Goal: Task Accomplishment & Management: Use online tool/utility

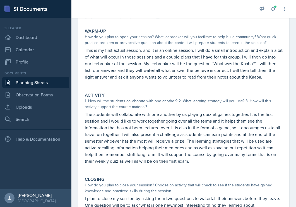
scroll to position [66, 0]
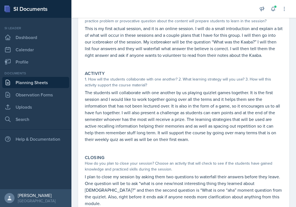
click at [31, 82] on link "Planning Sheets" at bounding box center [35, 82] width 67 height 11
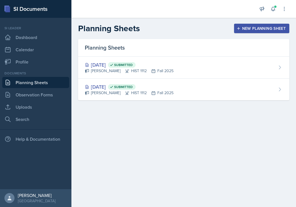
click at [251, 30] on div "New Planning Sheet" at bounding box center [261, 28] width 48 height 4
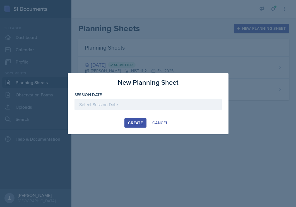
click at [106, 106] on div at bounding box center [147, 105] width 147 height 12
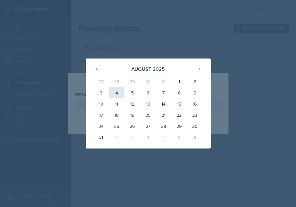
click at [115, 90] on div "4" at bounding box center [117, 92] width 16 height 11
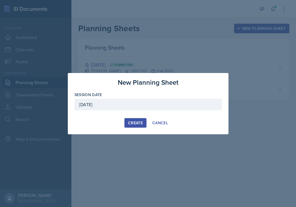
click at [128, 104] on div "[DATE]" at bounding box center [147, 105] width 147 height 12
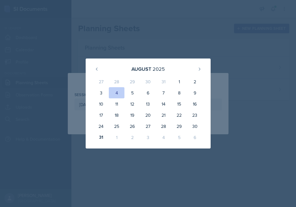
click at [160, 47] on div at bounding box center [148, 103] width 296 height 207
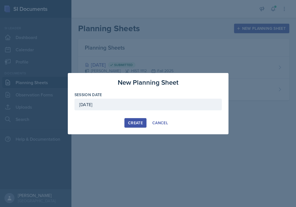
click at [126, 104] on div "[DATE]" at bounding box center [147, 105] width 147 height 12
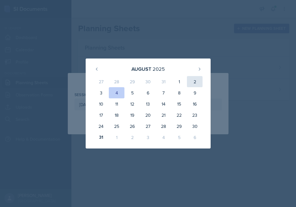
click at [195, 78] on div "2" at bounding box center [195, 81] width 16 height 11
type input "[DATE]"
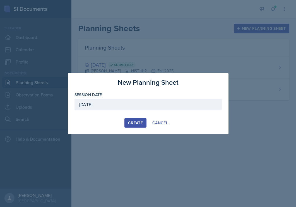
click at [135, 122] on div "Create" at bounding box center [135, 123] width 15 height 4
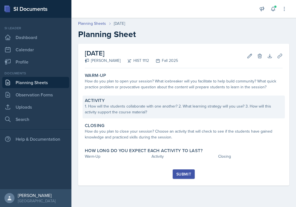
click at [135, 106] on div "1. How will the students collaborate with one another? 2. What learning strateg…" at bounding box center [183, 109] width 197 height 12
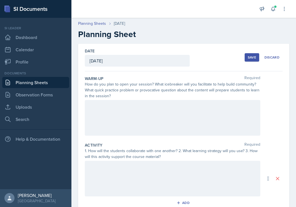
click at [121, 107] on div at bounding box center [172, 118] width 175 height 36
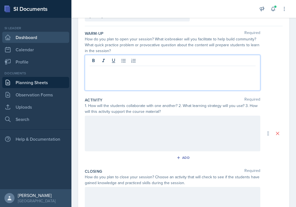
scroll to position [47, 0]
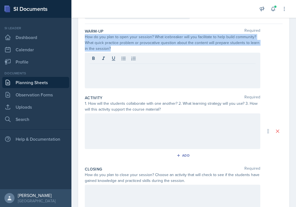
drag, startPoint x: 84, startPoint y: 37, endPoint x: 121, endPoint y: 52, distance: 39.9
click at [121, 52] on div "Date [DATE] [DATE] 27 28 29 30 31 1 2 3 4 5 6 7 8 9 10 11 12 13 14 15 16 17 18 …" at bounding box center [183, 128] width 211 height 264
copy div "How do you plan to open your session? What icebreaker will you facilitate to he…"
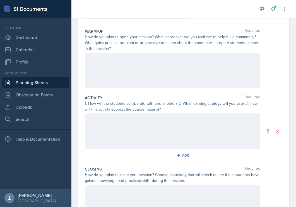
click at [142, 66] on div at bounding box center [172, 71] width 175 height 36
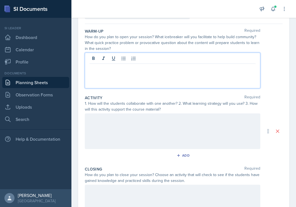
scroll to position [57, 0]
